Goal: Transaction & Acquisition: Book appointment/travel/reservation

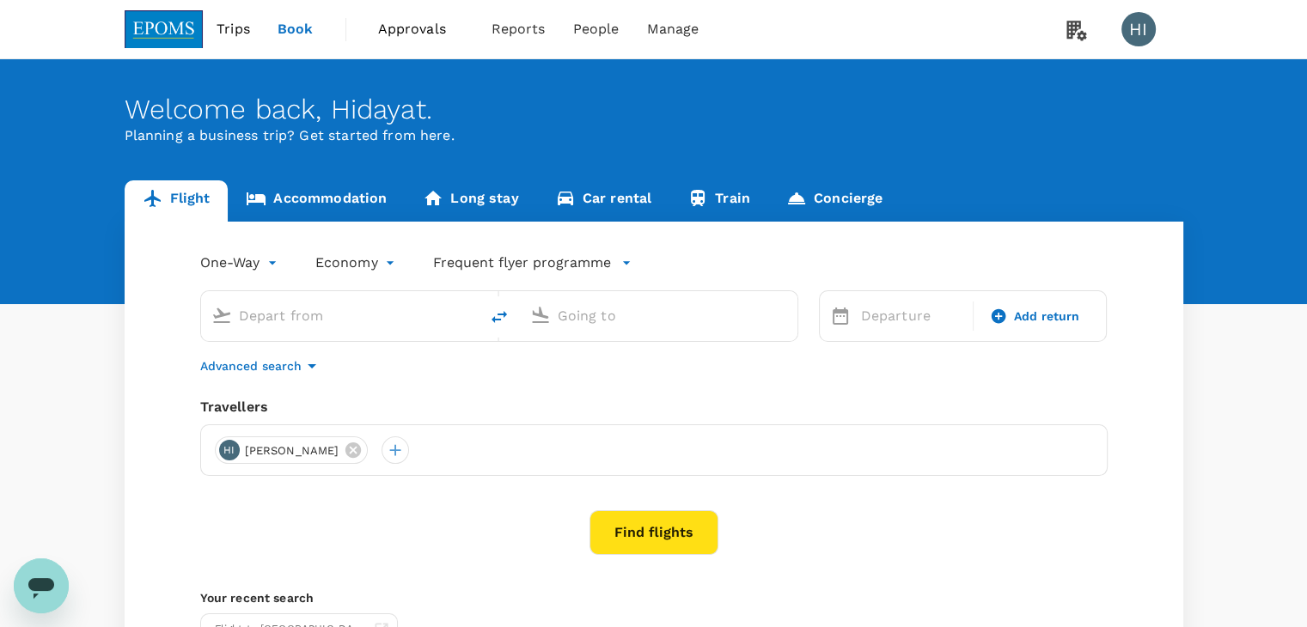
type input "[PERSON_NAME] (JHB)"
type input "Kuala Lumpur Intl ([GEOGRAPHIC_DATA])"
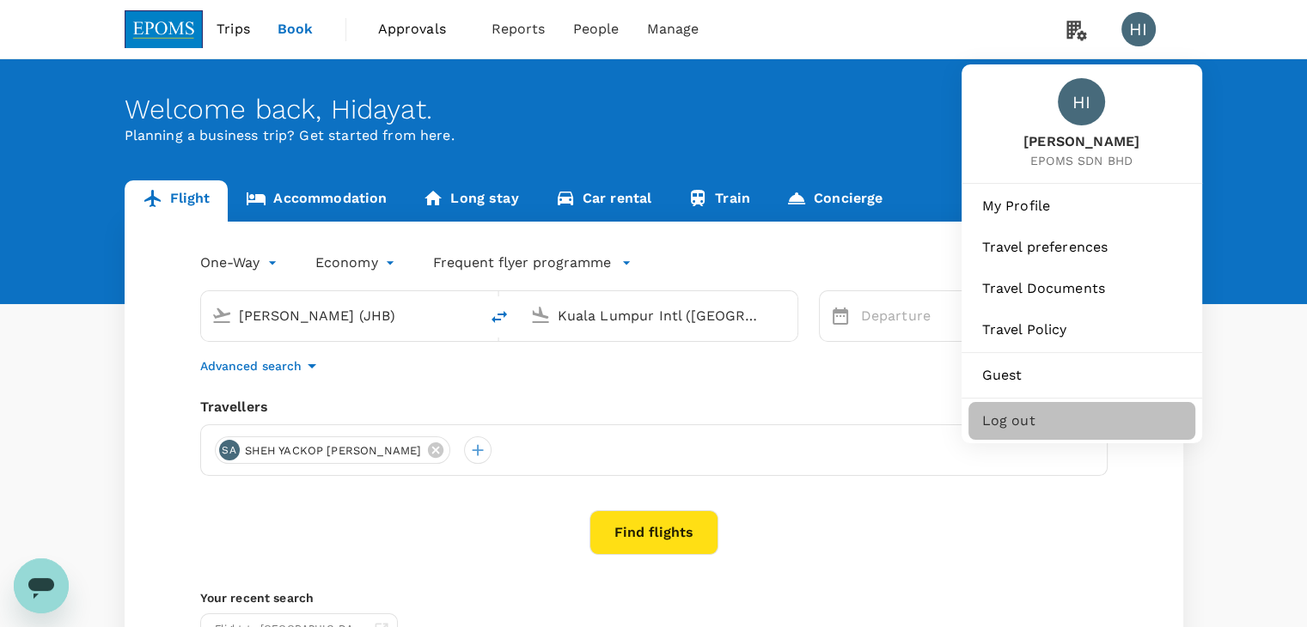
click at [1069, 417] on span "Log out" at bounding box center [1081, 421] width 199 height 21
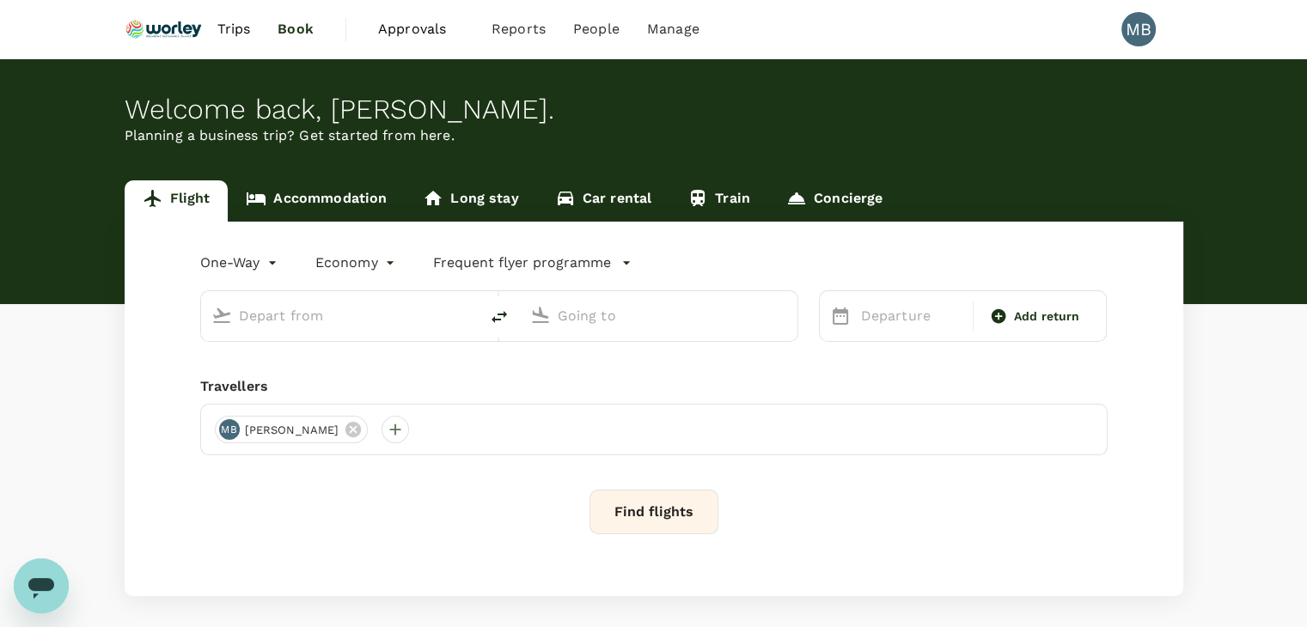
type input "roundtrip"
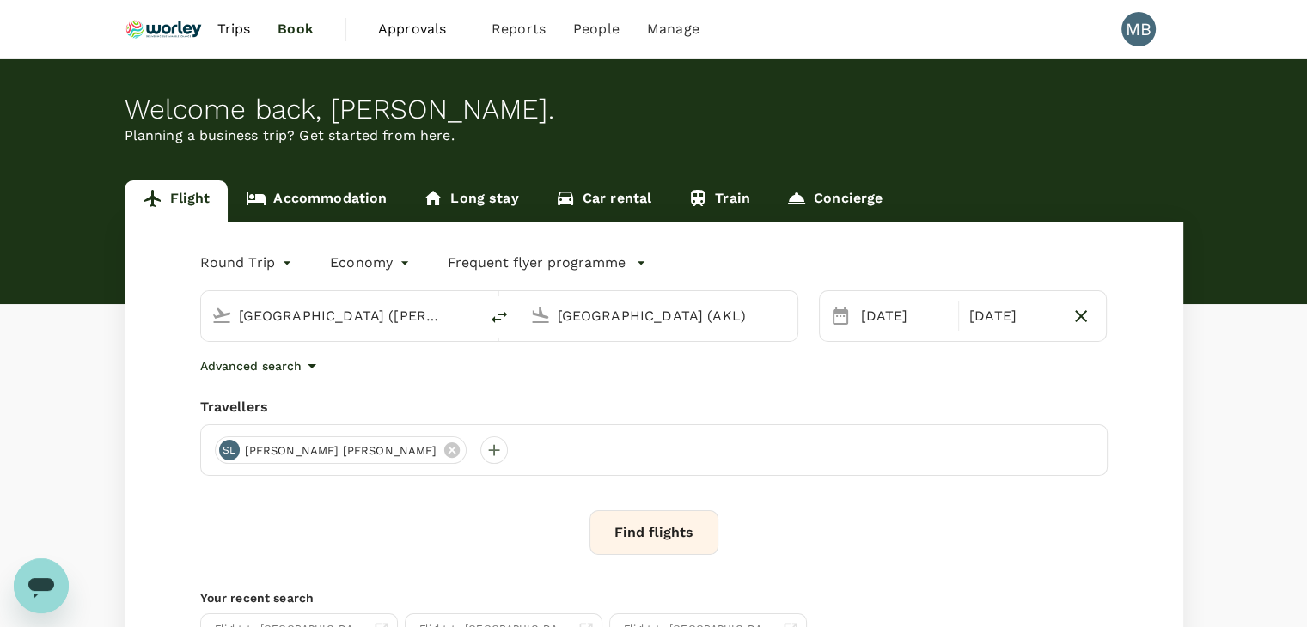
type input "Melbourne (MEL)"
type input "Auckland (AKL)"
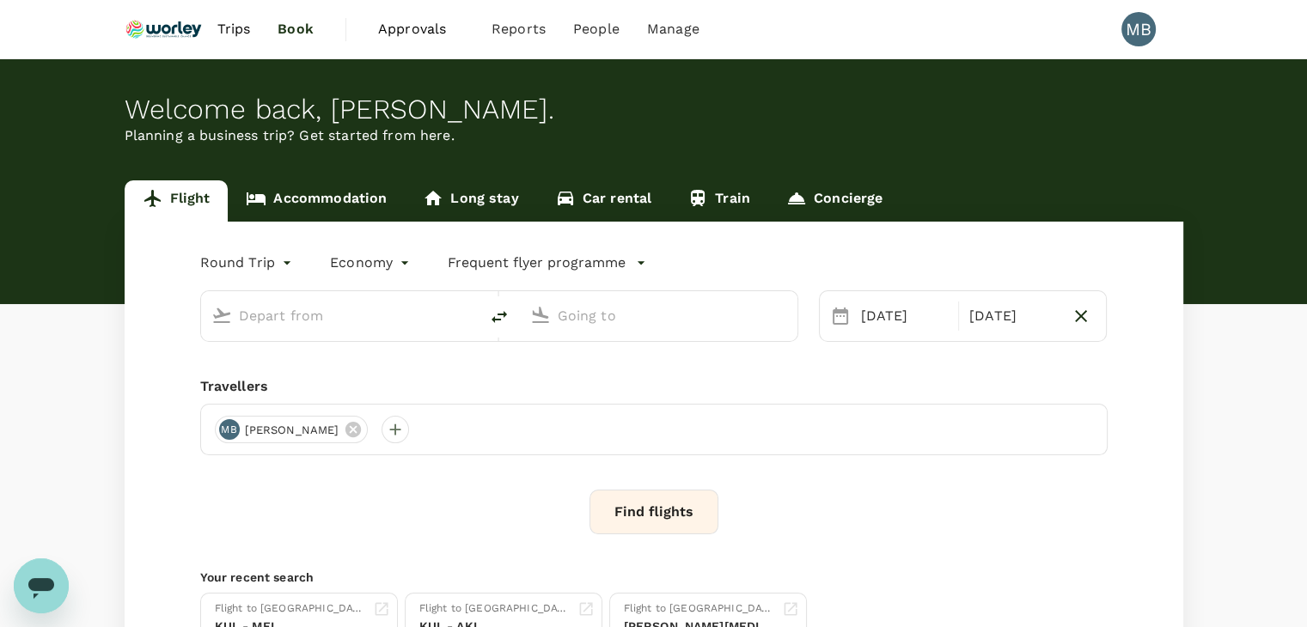
type input "Melbourne (MEL)"
type input "Auckland (AKL)"
